Goal: Information Seeking & Learning: Learn about a topic

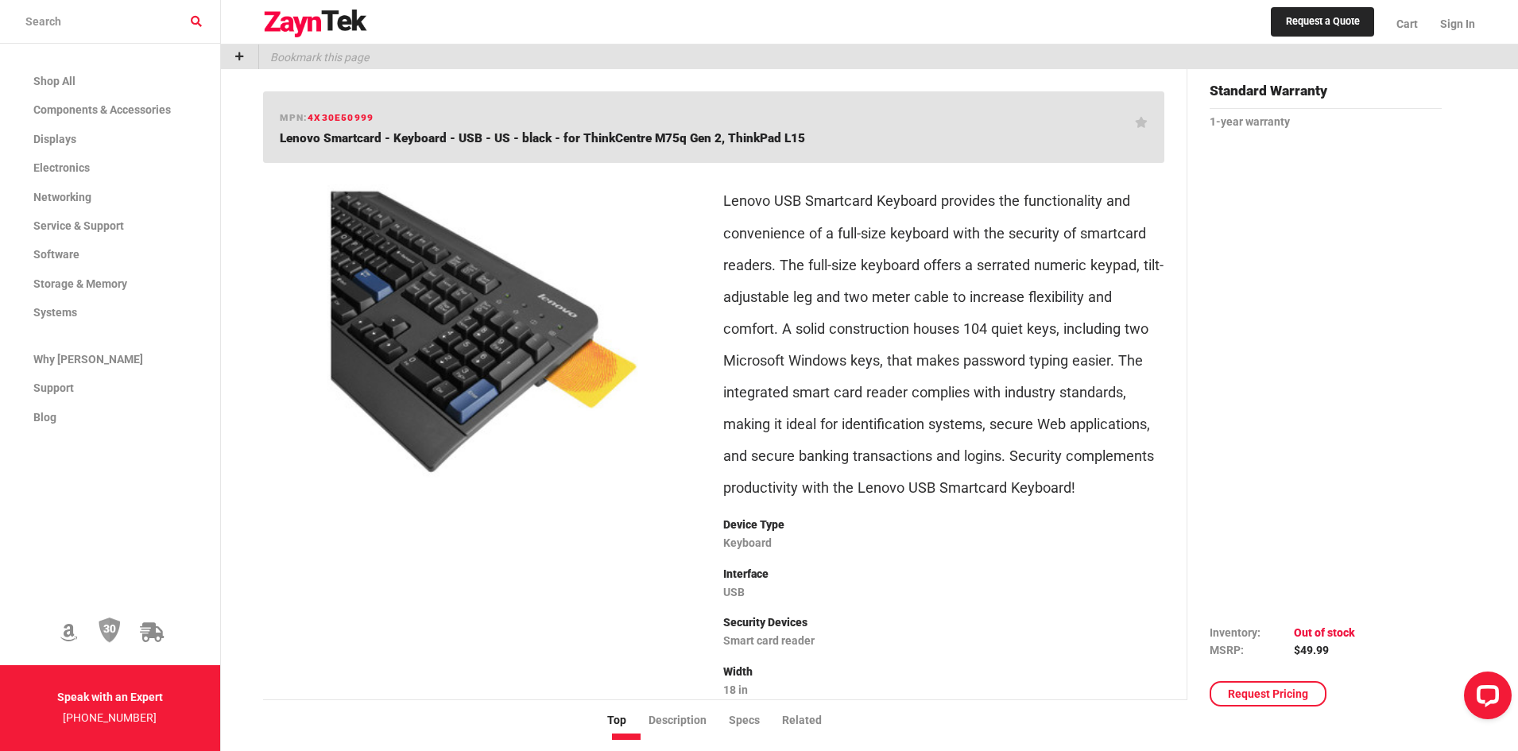
click at [817, 299] on p "Lenovo USB Smartcard Keyboard provides the functionality and convenience of a f…" at bounding box center [943, 344] width 441 height 318
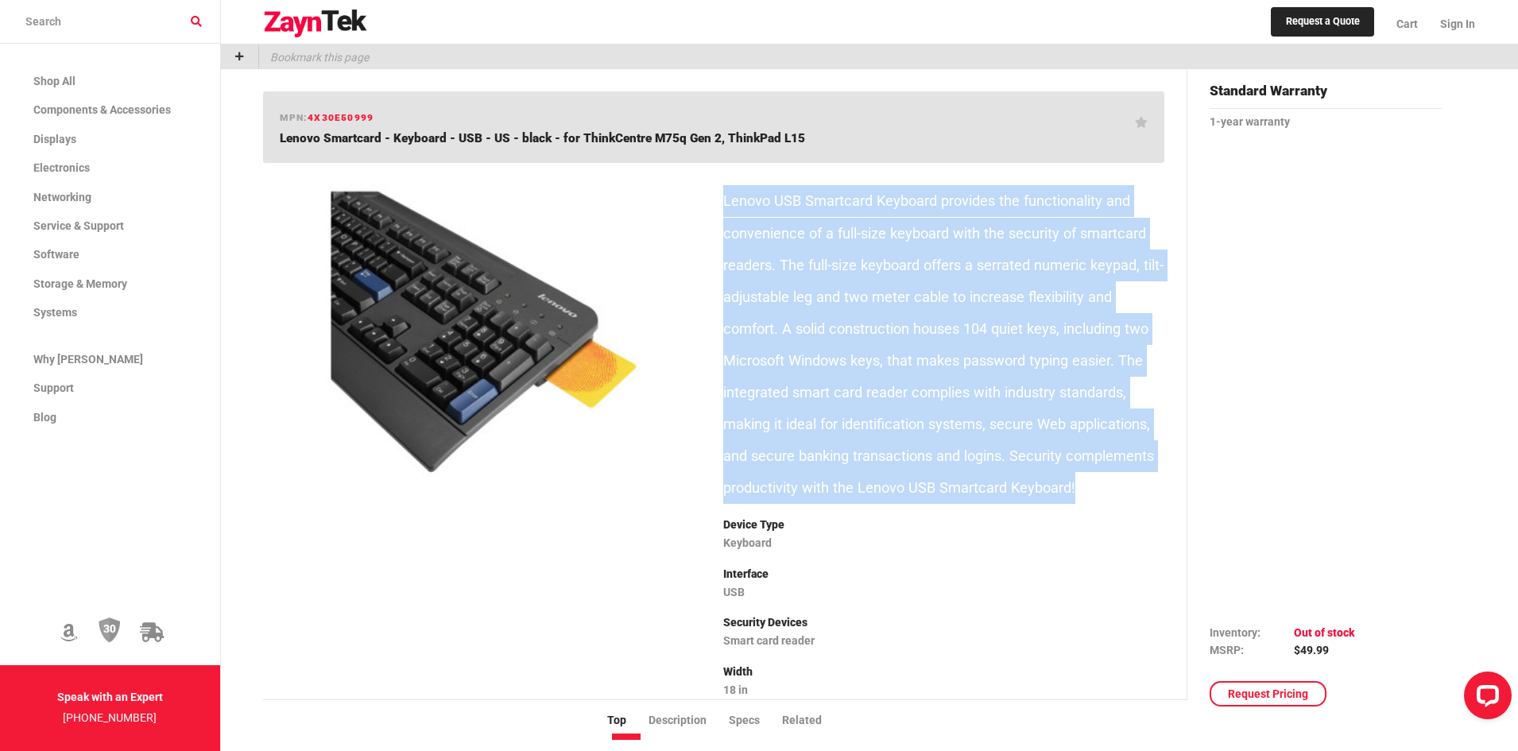
click at [817, 299] on p "Lenovo USB Smartcard Keyboard provides the functionality and convenience of a f…" at bounding box center [943, 344] width 441 height 318
click at [863, 436] on p "Lenovo USB Smartcard Keyboard provides the functionality and convenience of a f…" at bounding box center [943, 344] width 441 height 318
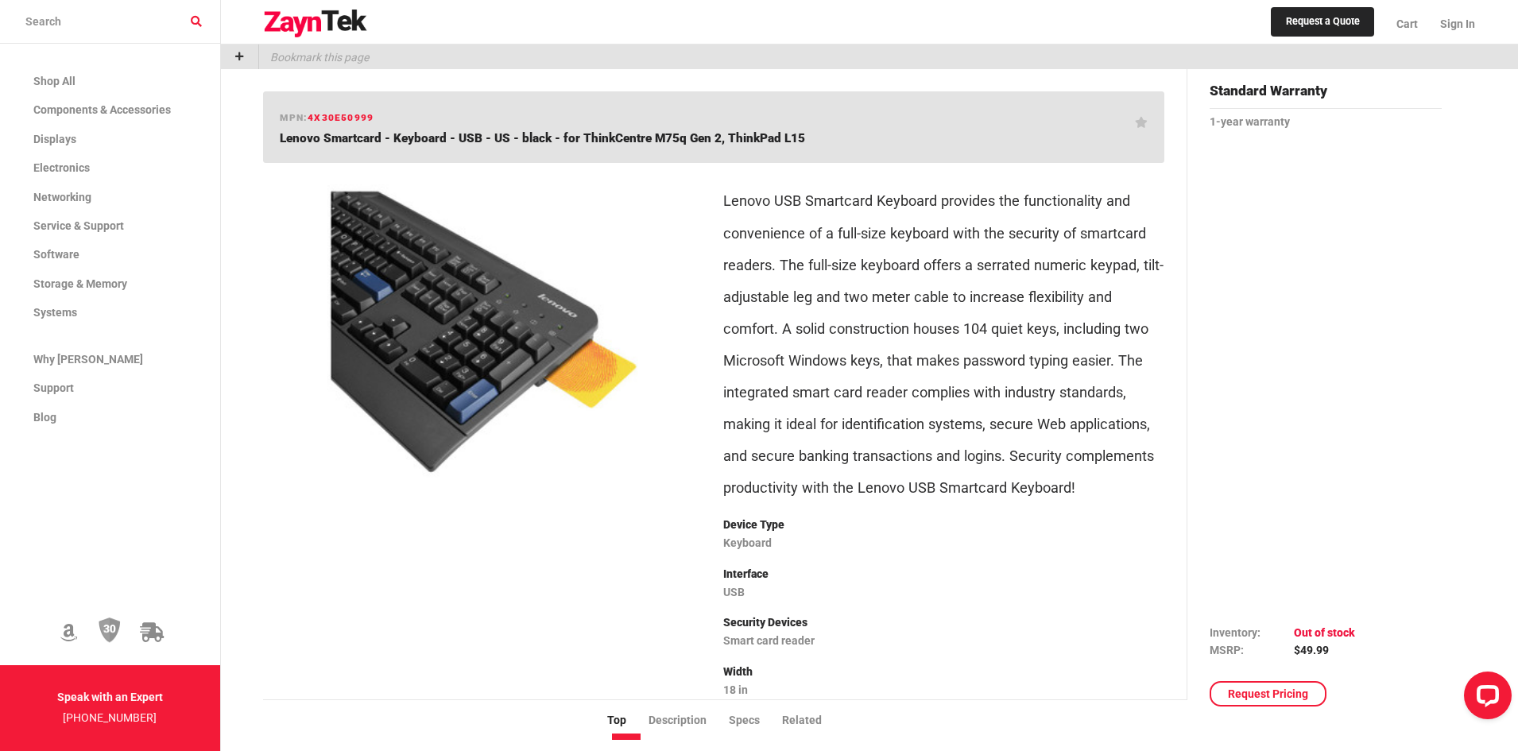
click at [819, 387] on p "Lenovo USB Smartcard Keyboard provides the functionality and convenience of a f…" at bounding box center [943, 344] width 441 height 318
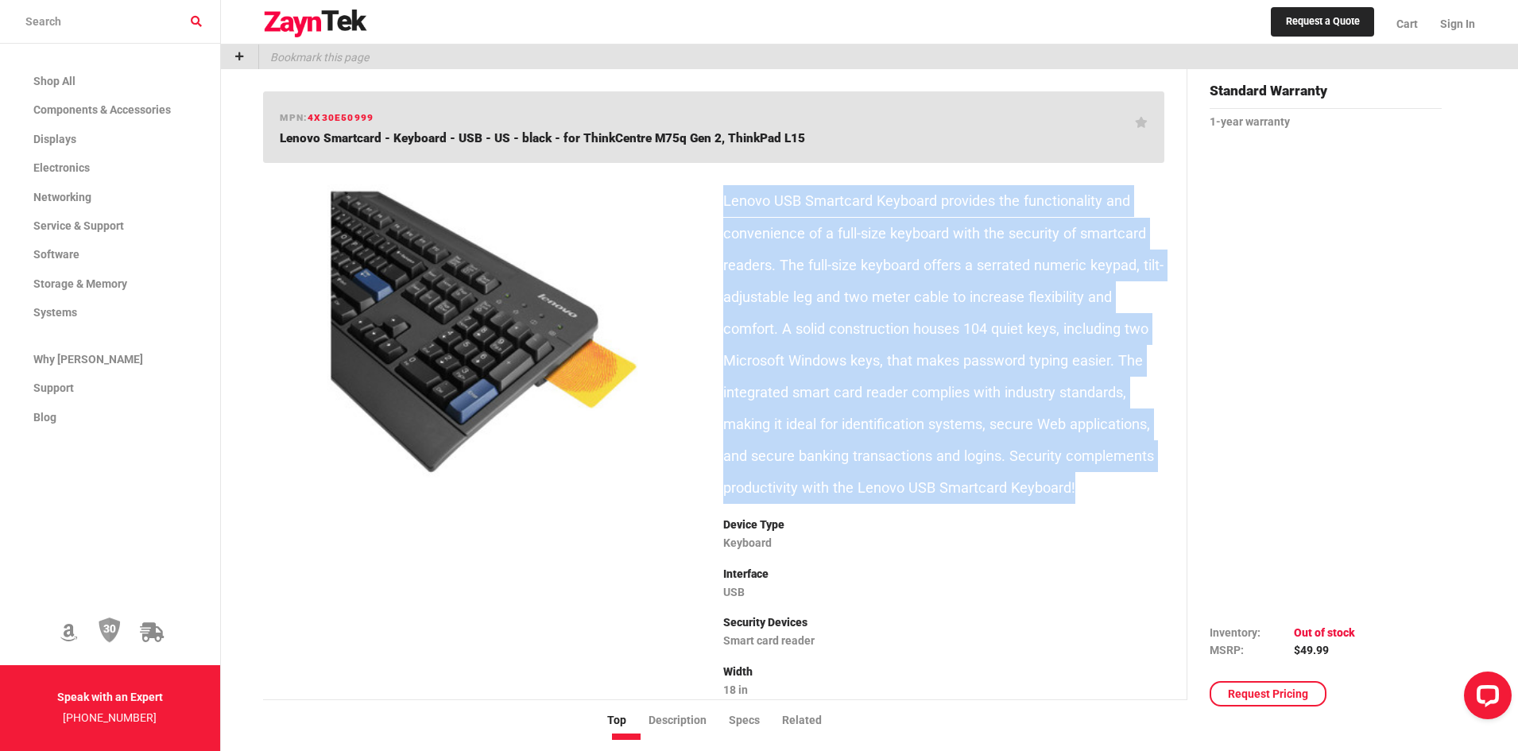
click at [819, 387] on p "Lenovo USB Smartcard Keyboard provides the functionality and convenience of a f…" at bounding box center [943, 344] width 441 height 318
click at [823, 358] on p "Lenovo USB Smartcard Keyboard provides the functionality and convenience of a f…" at bounding box center [943, 344] width 441 height 318
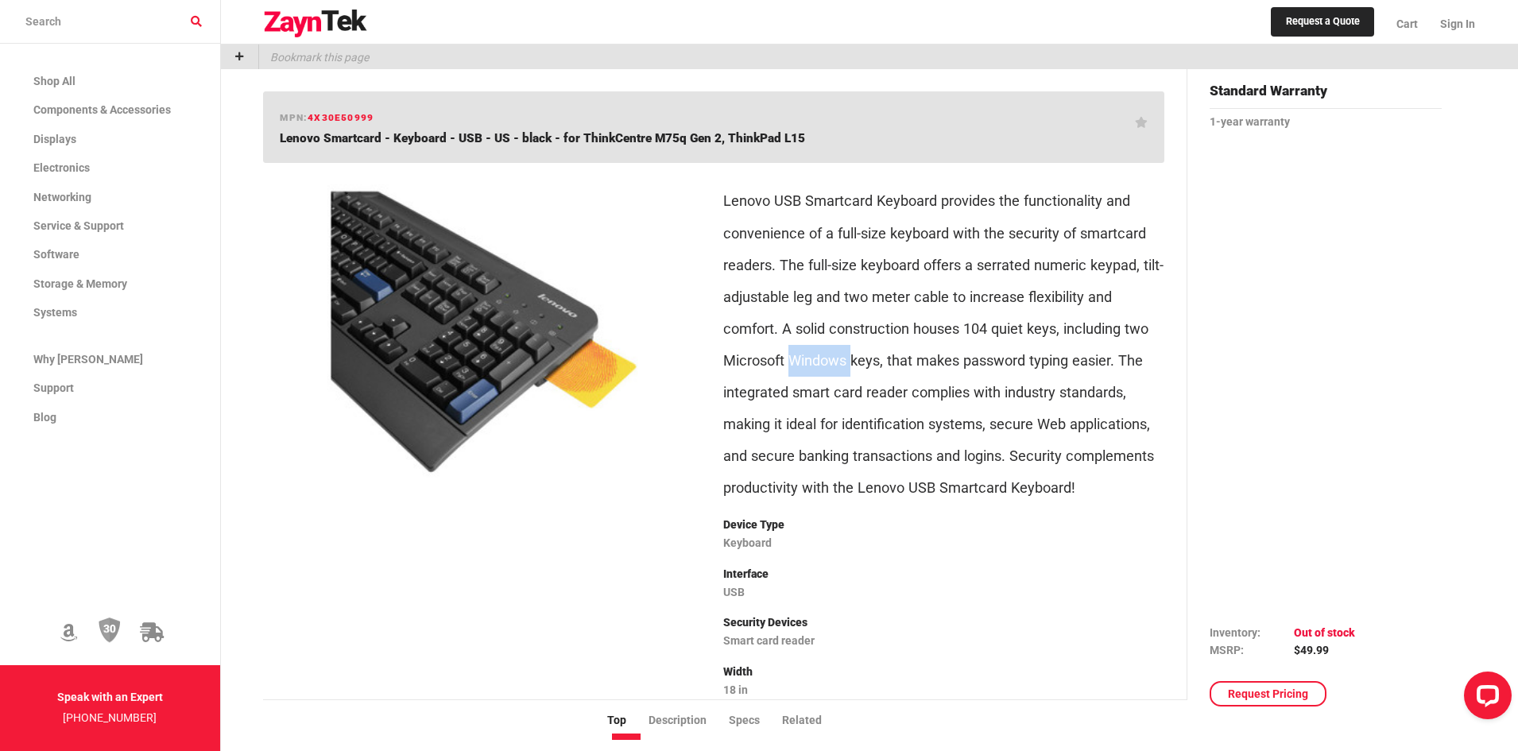
click at [823, 358] on p "Lenovo USB Smartcard Keyboard provides the functionality and convenience of a f…" at bounding box center [943, 344] width 441 height 318
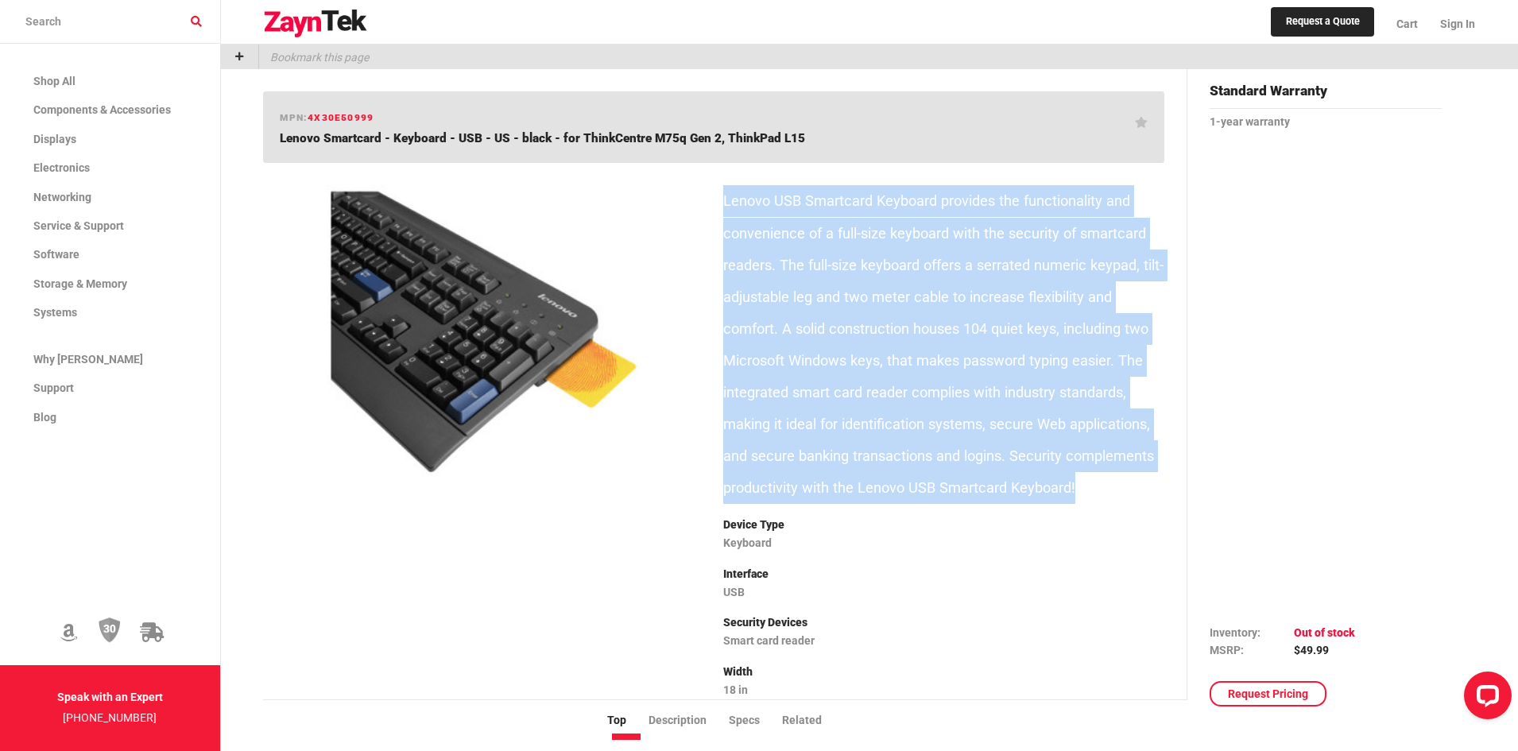
click at [823, 358] on p "Lenovo USB Smartcard Keyboard provides the functionality and convenience of a f…" at bounding box center [943, 344] width 441 height 318
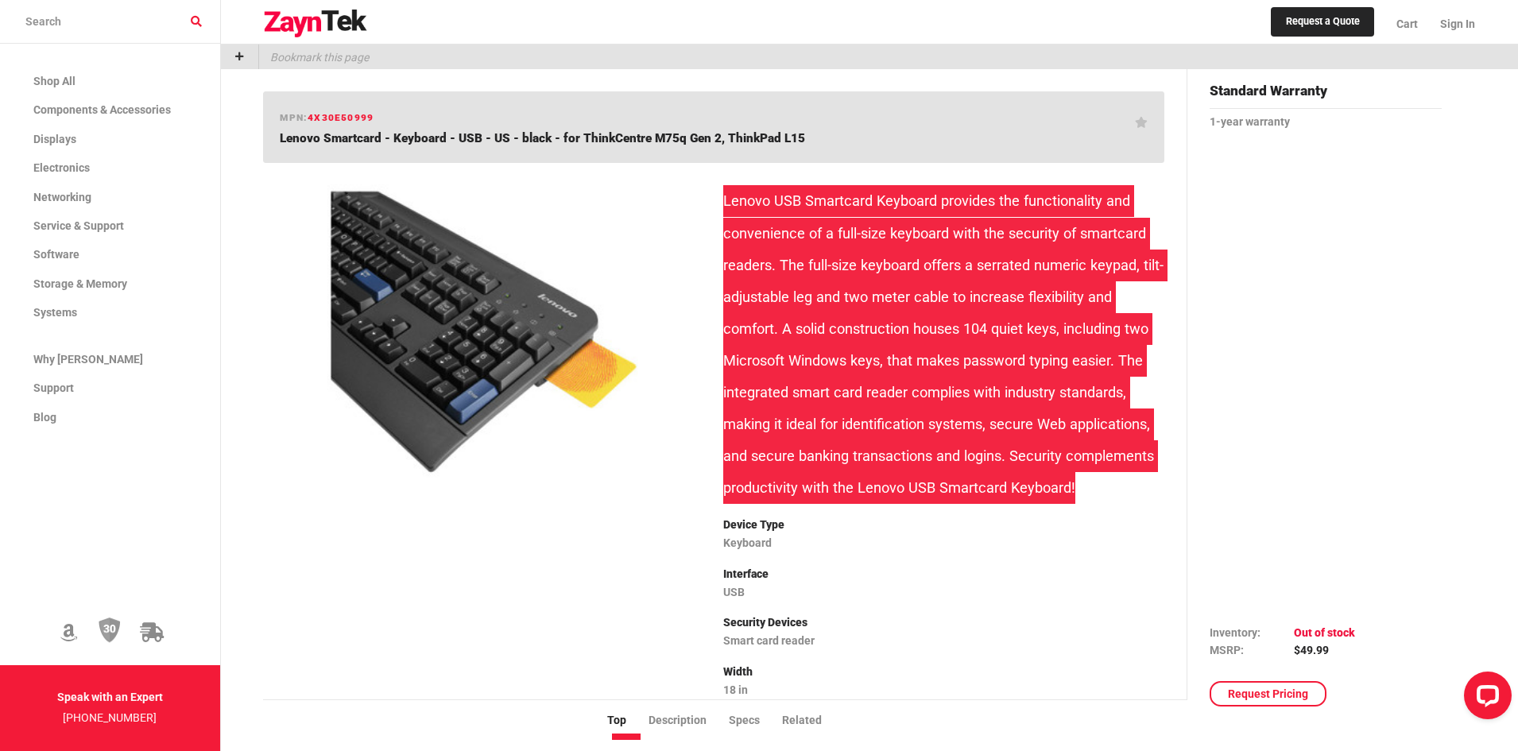
scroll to position [79, 0]
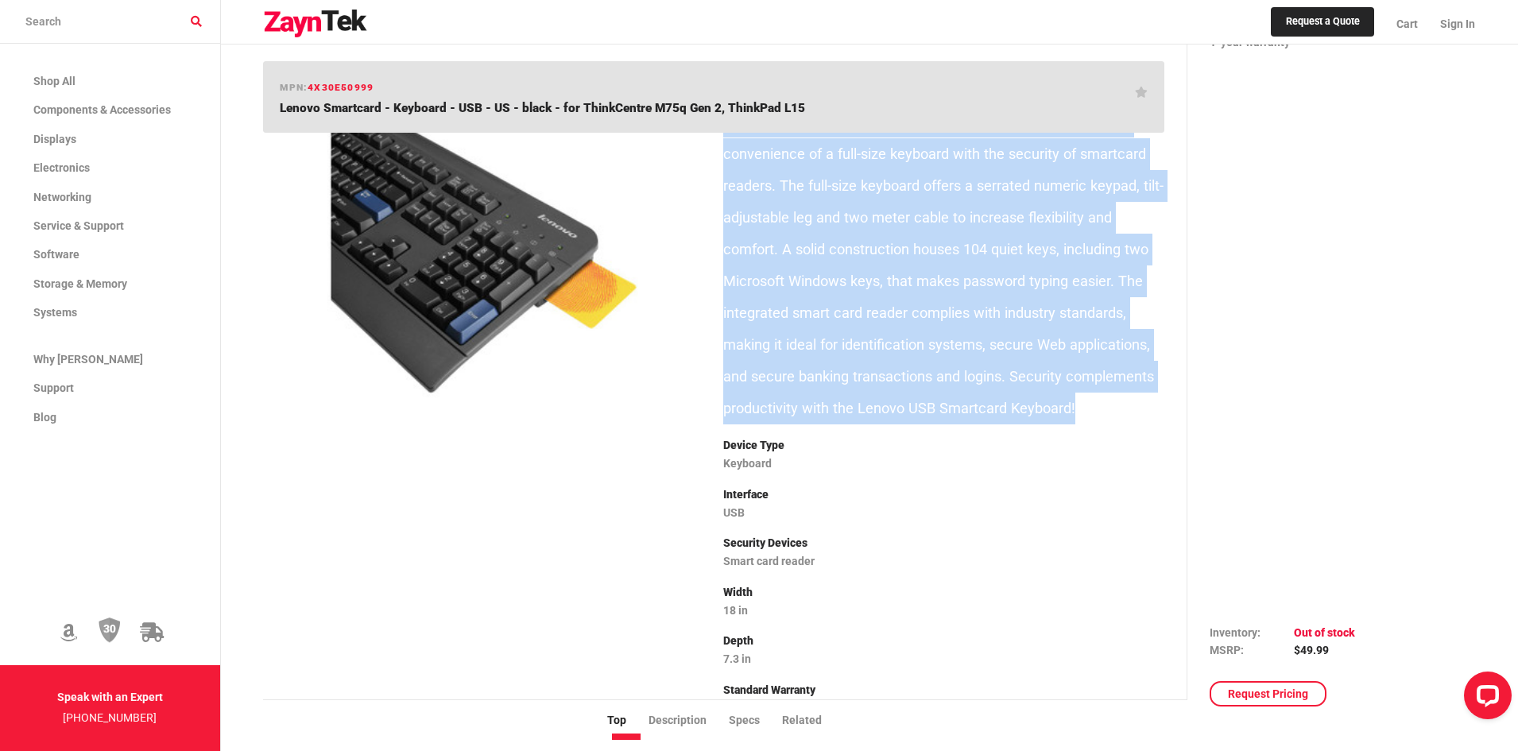
click at [1024, 351] on p "Lenovo USB Smartcard Keyboard provides the functionality and convenience of a f…" at bounding box center [943, 265] width 441 height 318
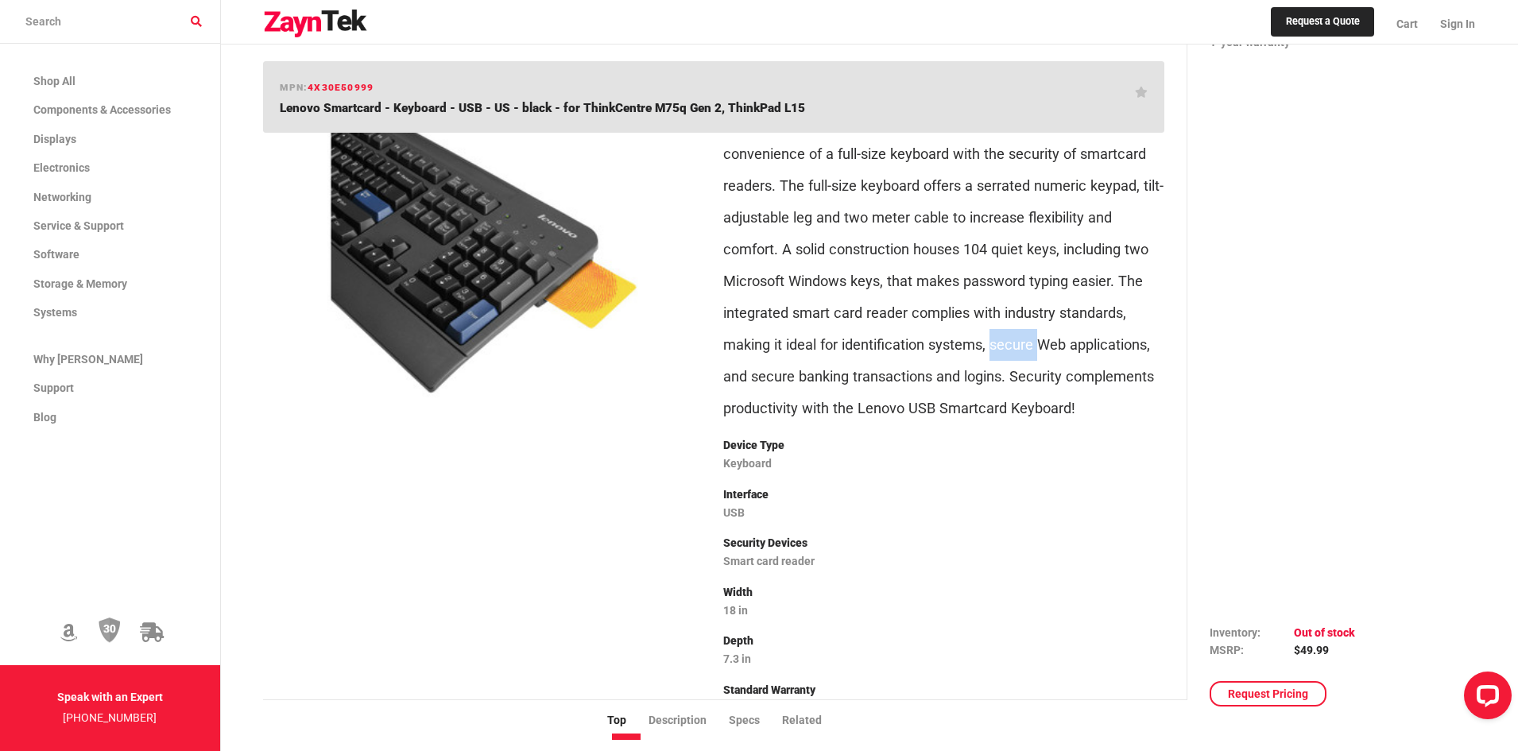
click at [1024, 351] on p "Lenovo USB Smartcard Keyboard provides the functionality and convenience of a f…" at bounding box center [943, 265] width 441 height 318
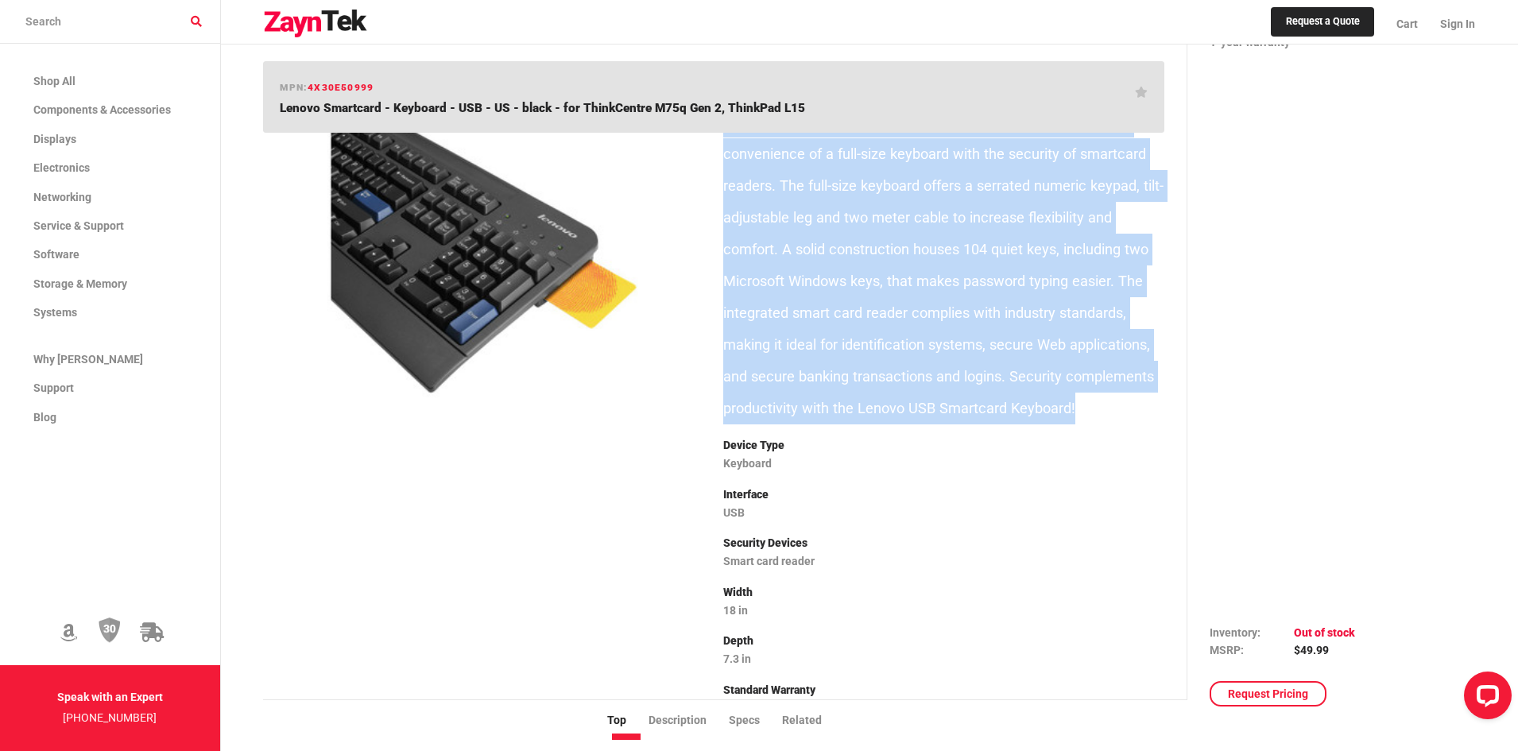
click at [1024, 351] on p "Lenovo USB Smartcard Keyboard provides the functionality and convenience of a f…" at bounding box center [943, 265] width 441 height 318
click at [1024, 408] on p "Lenovo USB Smartcard Keyboard provides the functionality and convenience of a f…" at bounding box center [943, 265] width 441 height 318
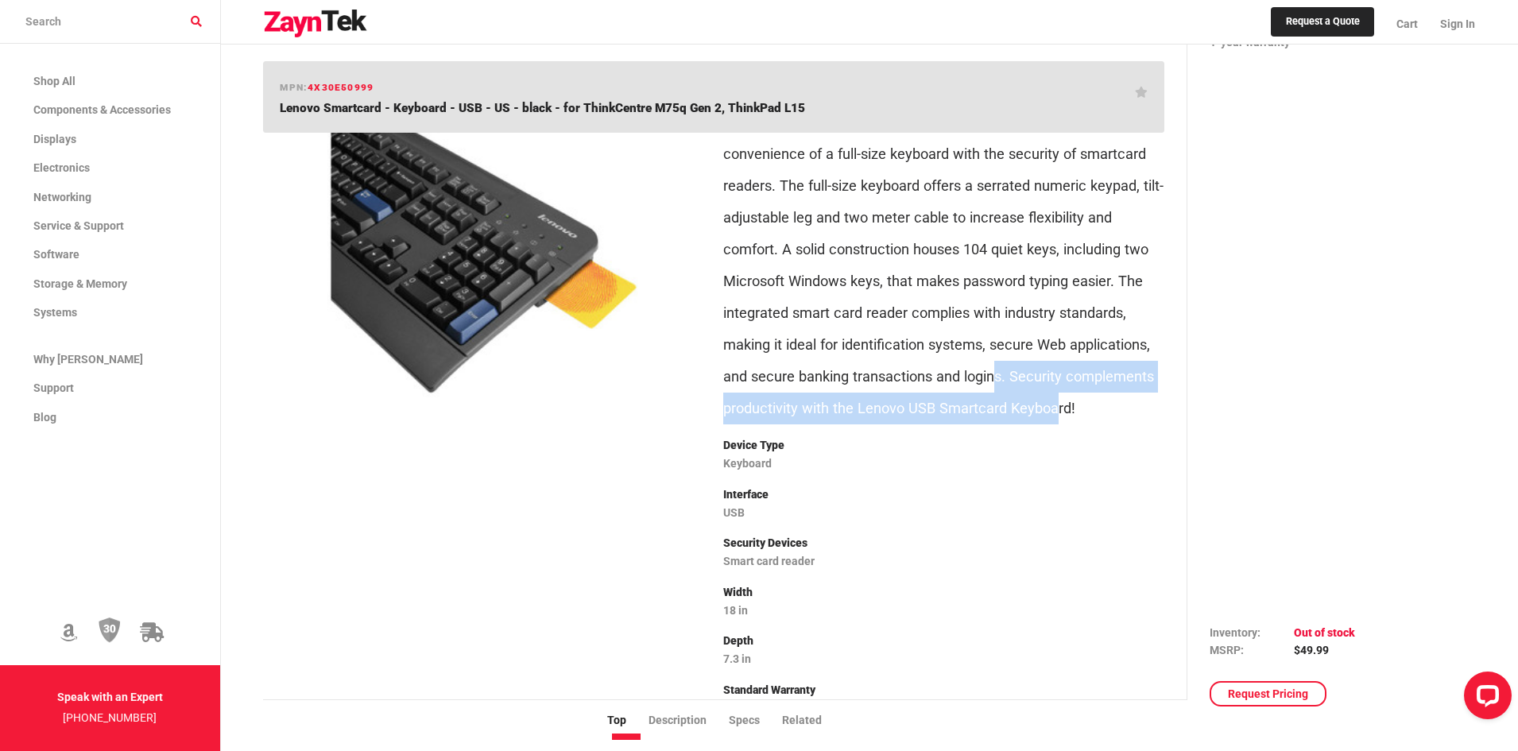
drag, startPoint x: 1055, startPoint y: 408, endPoint x: 993, endPoint y: 361, distance: 78.4
click at [993, 361] on p "Lenovo USB Smartcard Keyboard provides the functionality and convenience of a f…" at bounding box center [943, 265] width 441 height 318
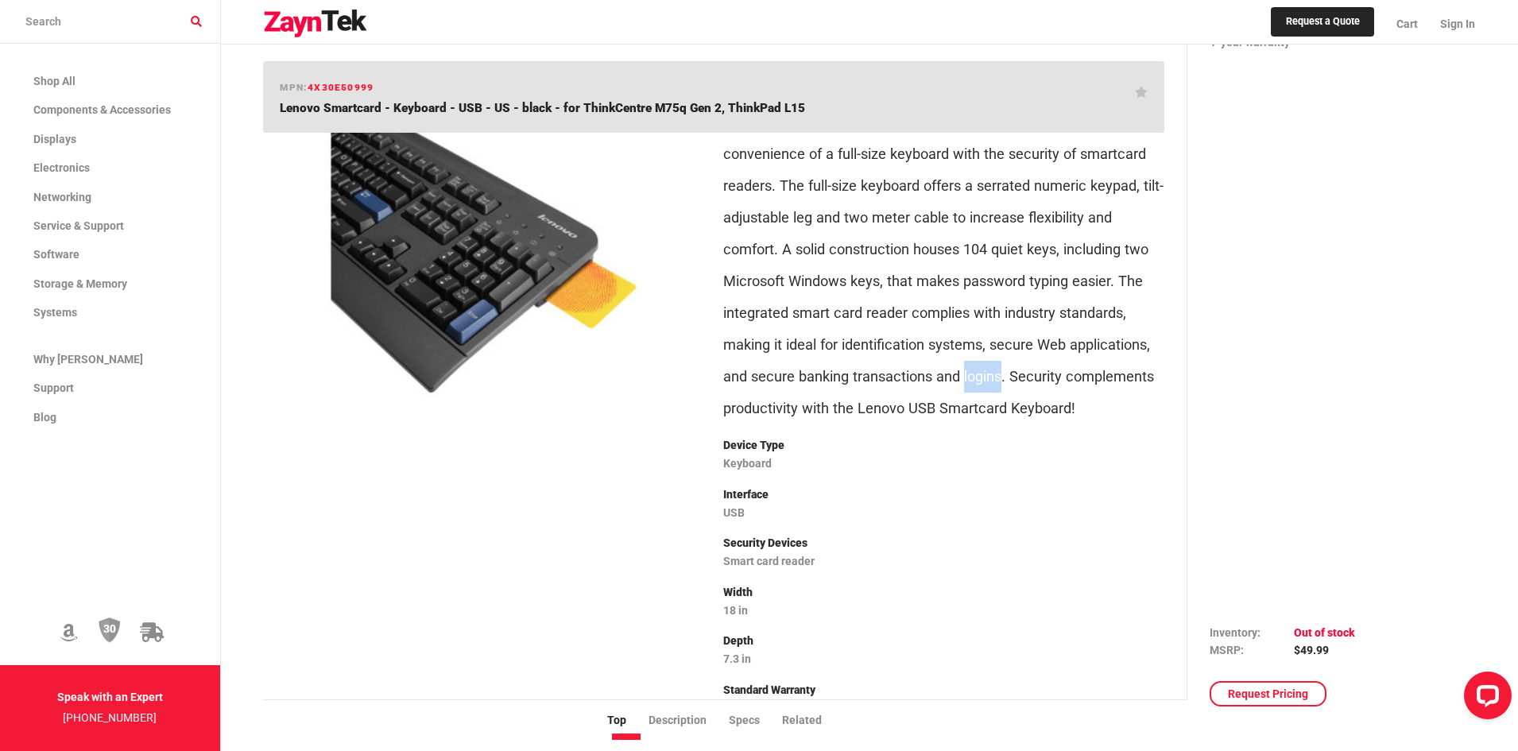
click at [993, 361] on p "Lenovo USB Smartcard Keyboard provides the functionality and convenience of a f…" at bounding box center [943, 265] width 441 height 318
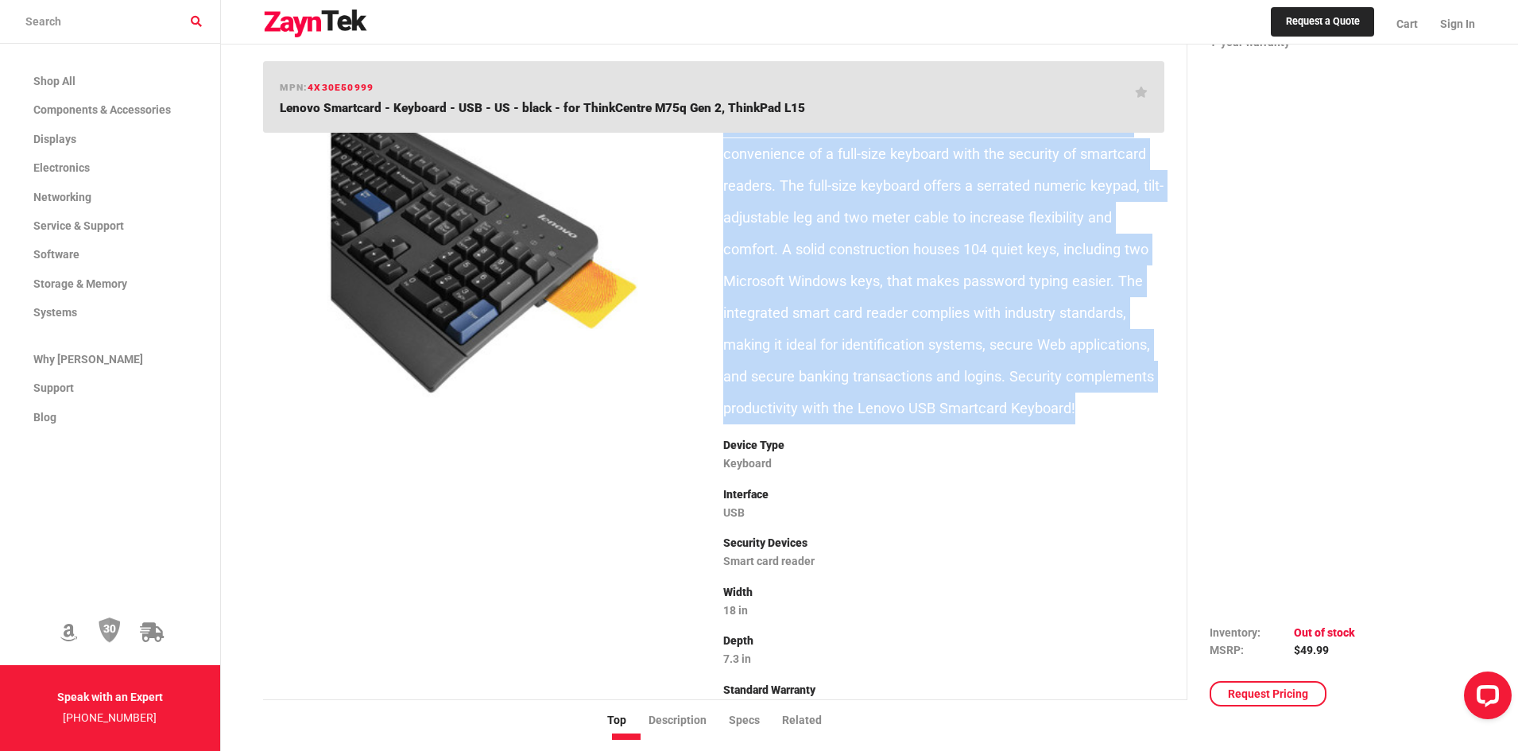
click at [993, 361] on p "Lenovo USB Smartcard Keyboard provides the functionality and convenience of a f…" at bounding box center [943, 265] width 441 height 318
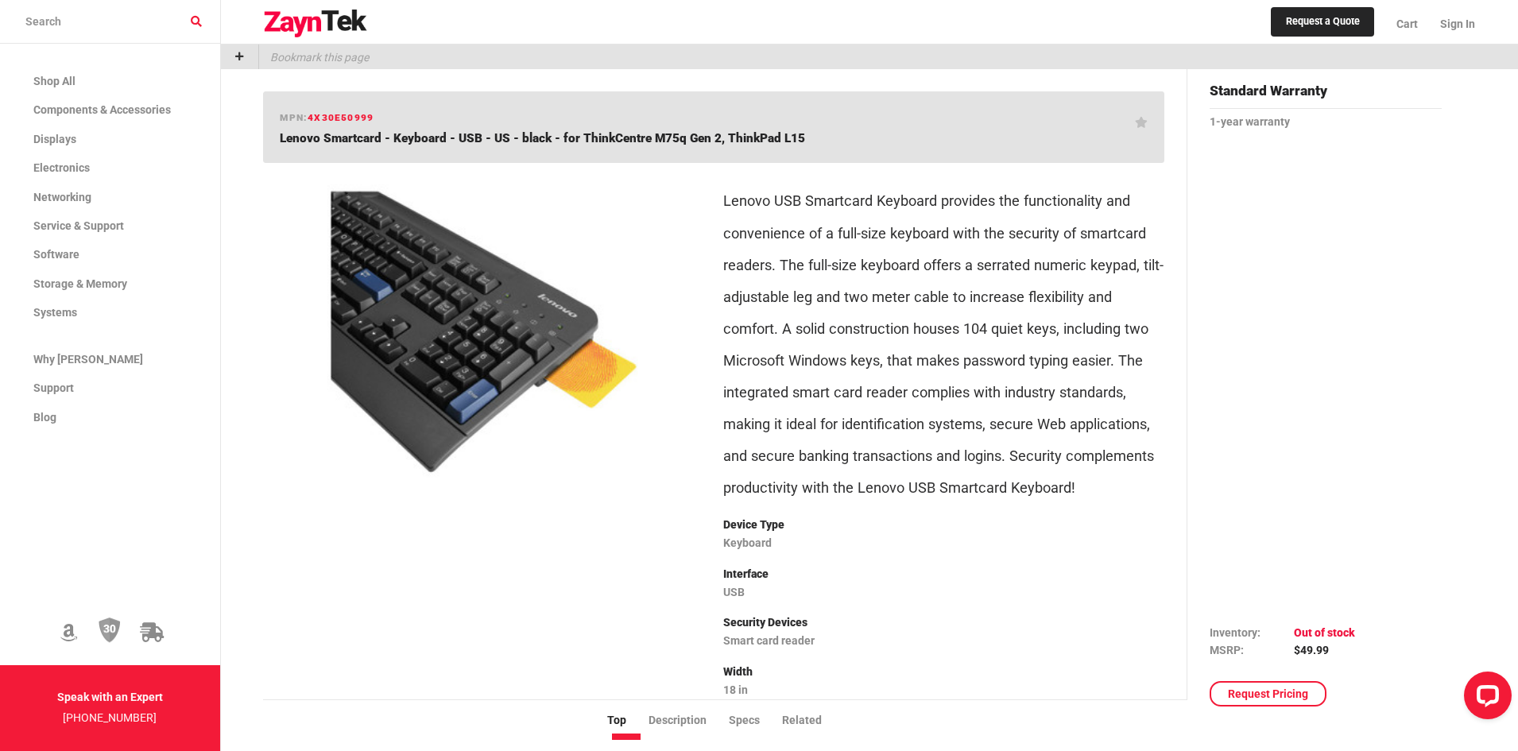
click at [515, 134] on span "Lenovo Smartcard - Keyboard - USB - US - black - for ThinkCentre M75q Gen 2, Th…" at bounding box center [542, 138] width 525 height 14
click at [568, 335] on img at bounding box center [484, 332] width 416 height 312
click at [955, 369] on p "Lenovo USB Smartcard Keyboard provides the functionality and convenience of a f…" at bounding box center [943, 344] width 441 height 318
